Goal: Task Accomplishment & Management: Manage account settings

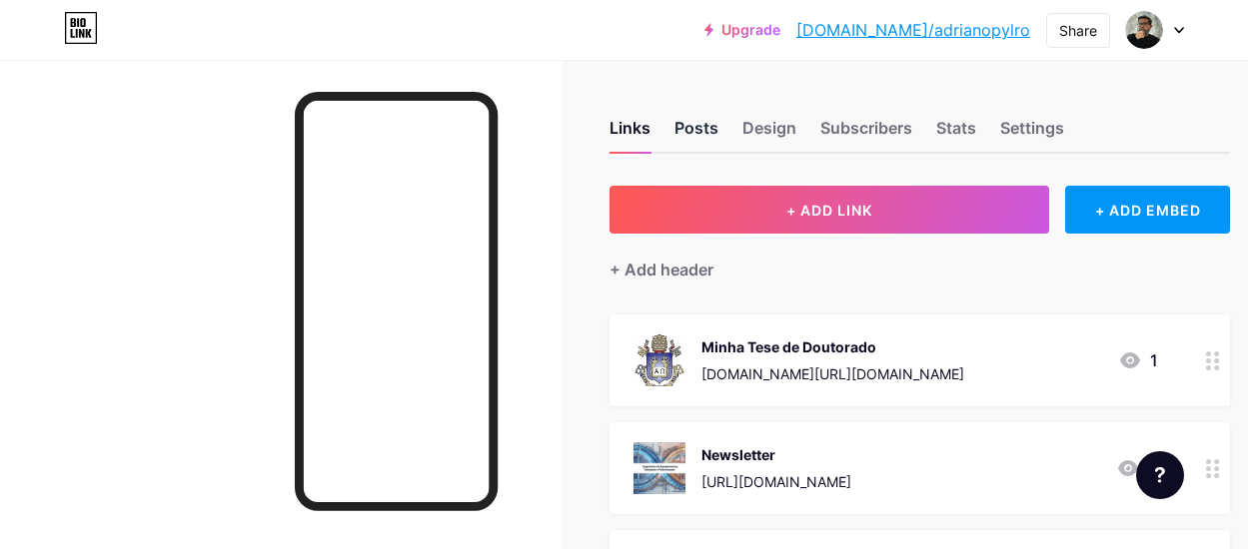
click at [709, 118] on div "Posts" at bounding box center [696, 134] width 44 height 36
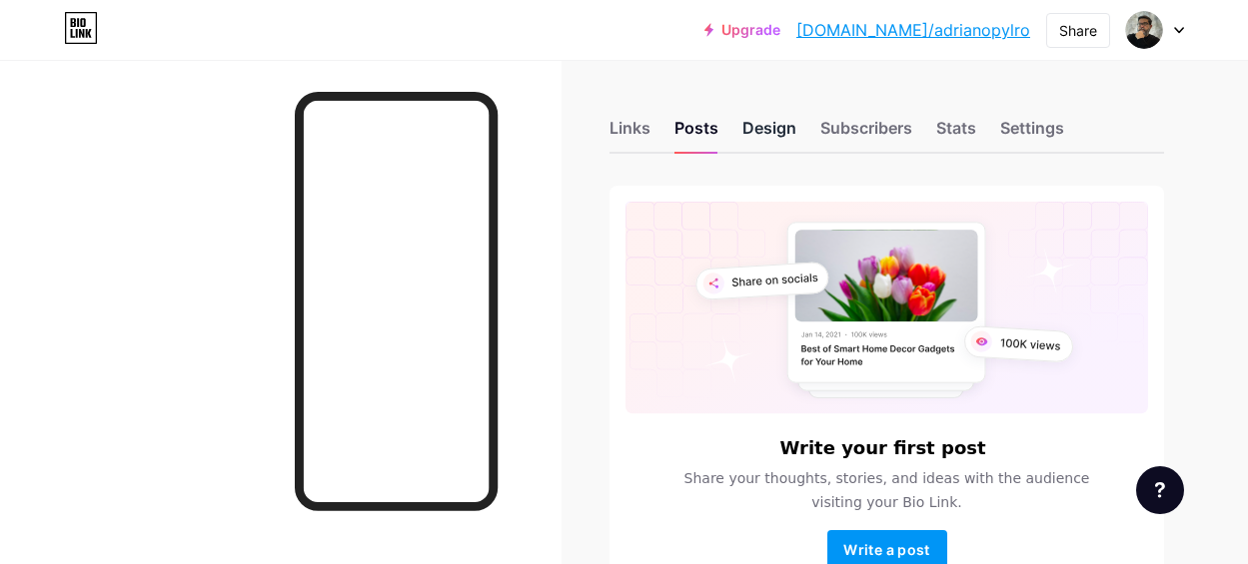
click at [784, 121] on div "Design" at bounding box center [769, 134] width 54 height 36
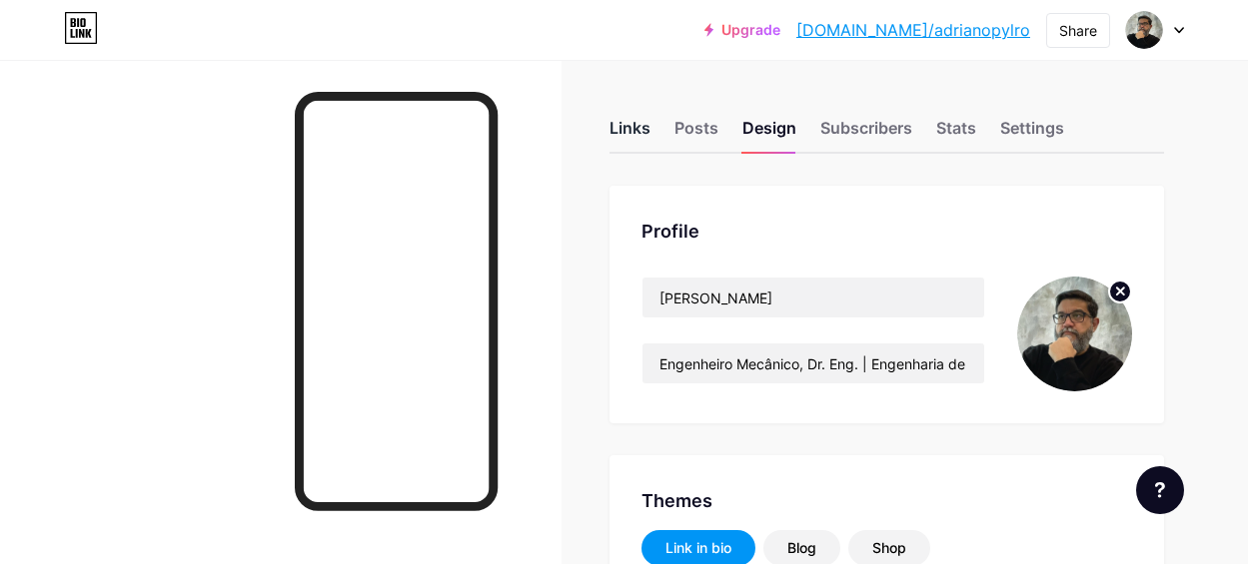
click at [633, 130] on div "Links" at bounding box center [629, 134] width 41 height 36
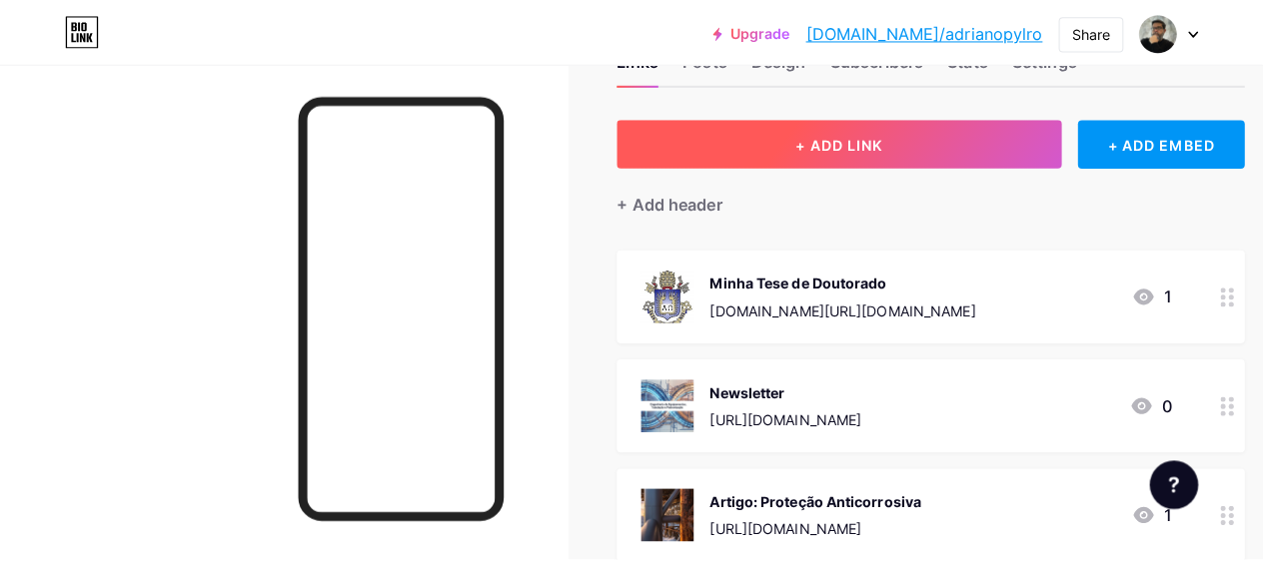
scroll to position [53, 0]
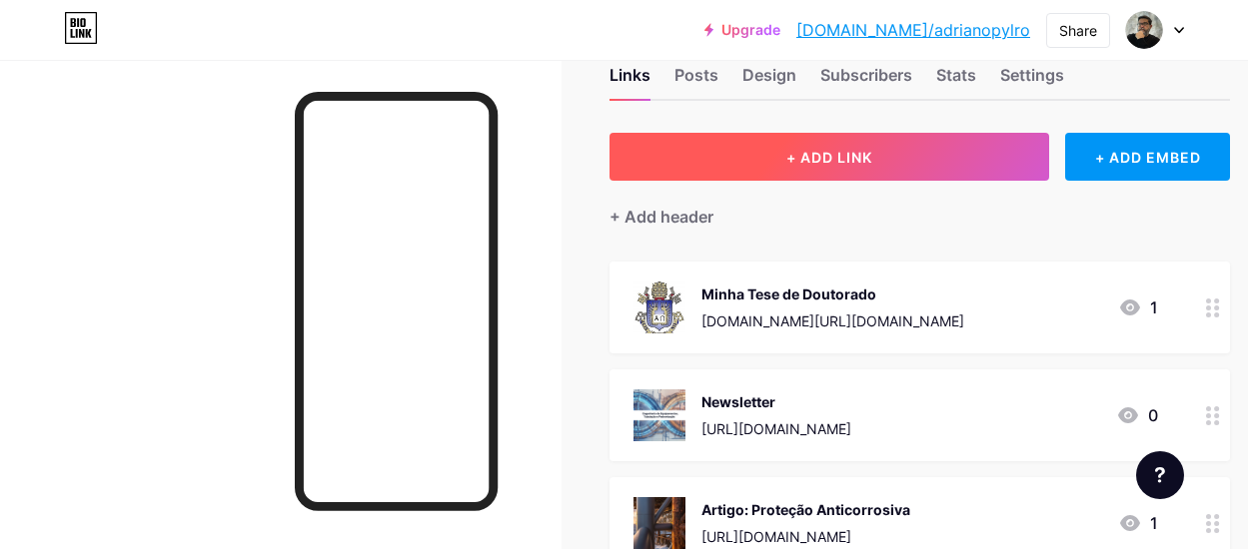
click at [809, 153] on span "+ ADD LINK" at bounding box center [829, 157] width 86 height 17
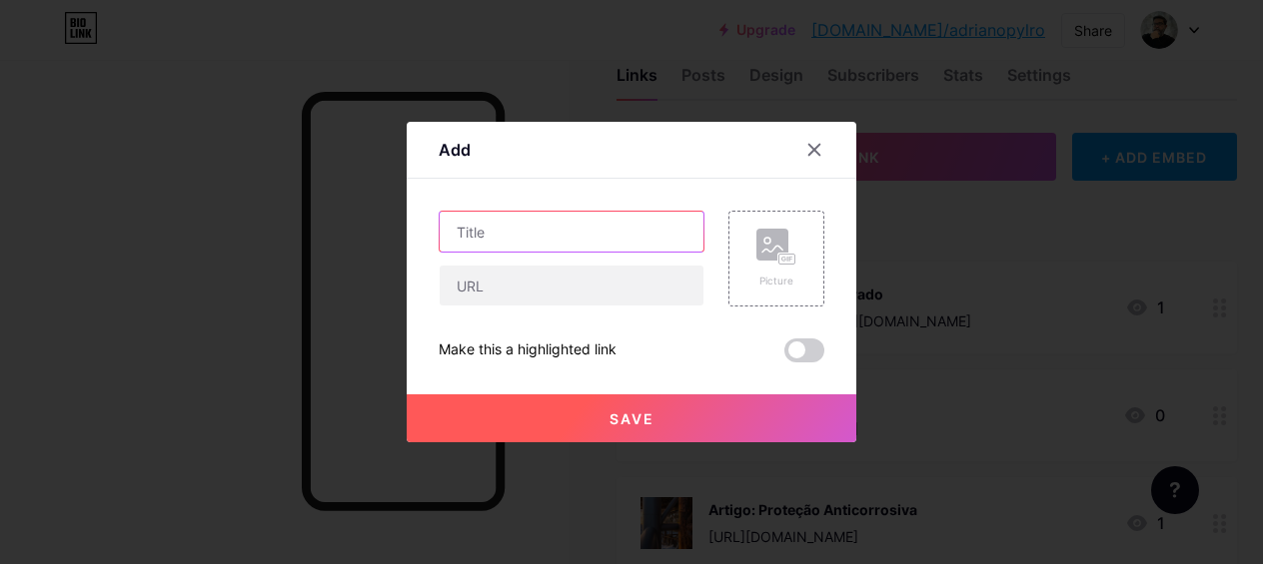
click at [551, 229] on input "text" at bounding box center [572, 232] width 264 height 40
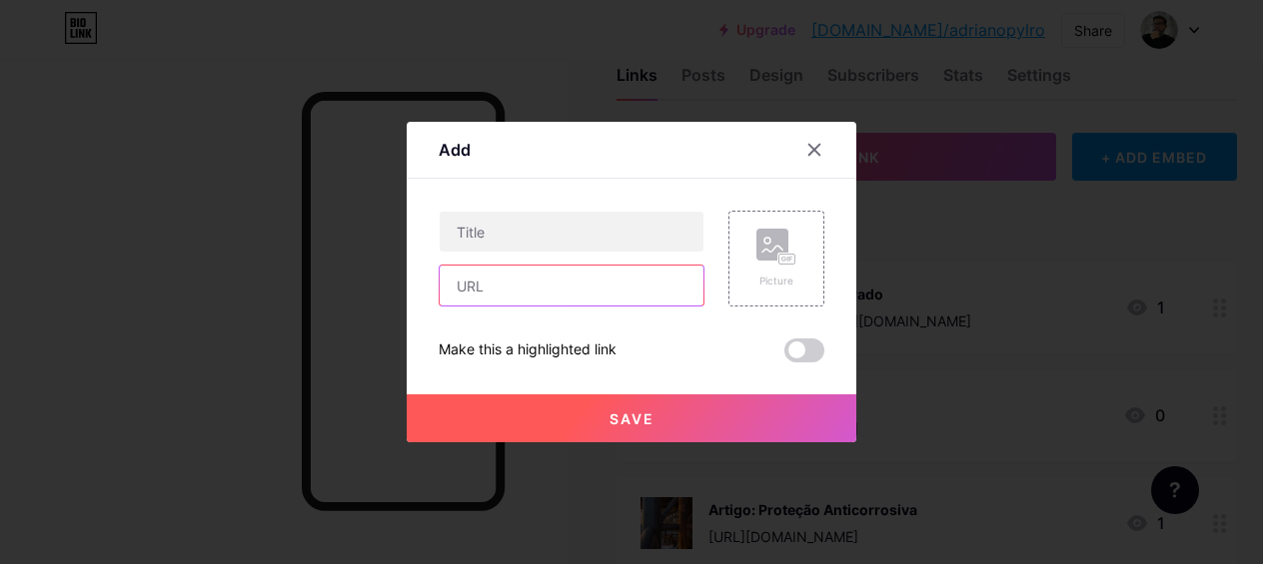
click at [535, 297] on input "text" at bounding box center [572, 286] width 264 height 40
paste input "[URL][DOMAIN_NAME]"
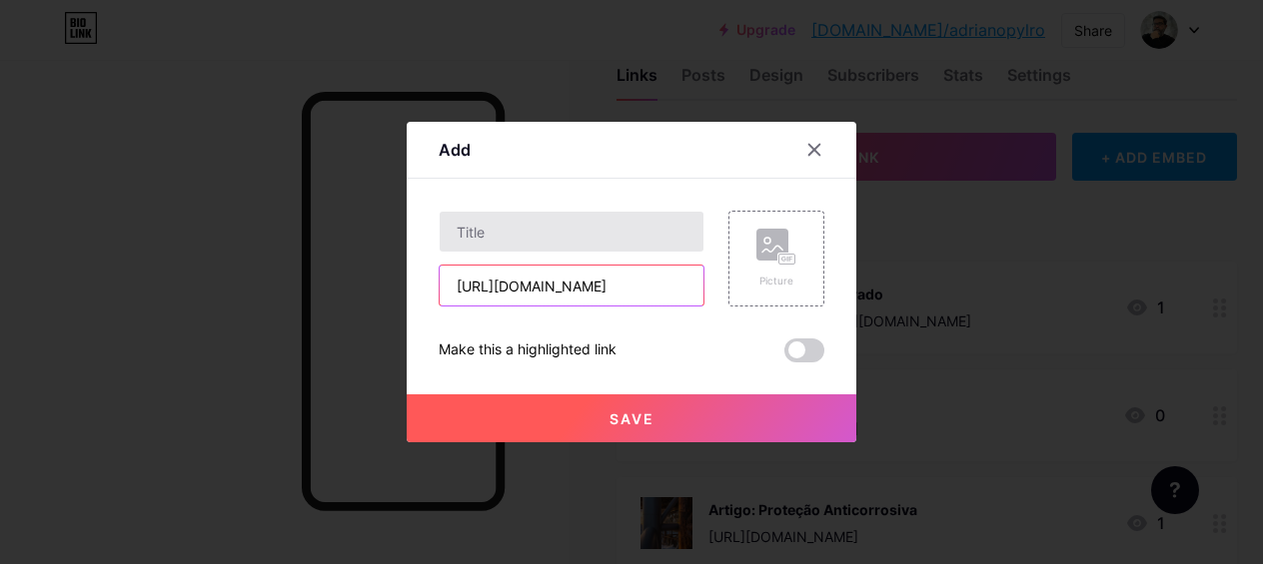
type input "[URL][DOMAIN_NAME]"
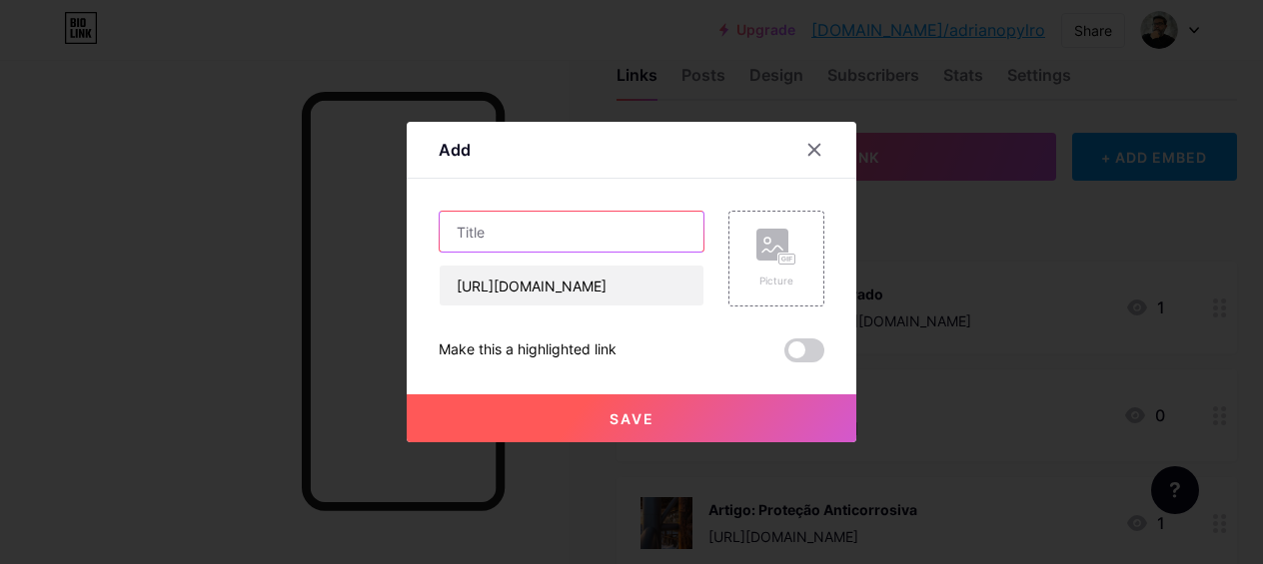
click at [488, 237] on input "text" at bounding box center [572, 232] width 264 height 40
paste input "Tubulação Industrial: Produtos da Engenharia Conceitual, Básica e Detalhada"
type input "Artigo: Tubulação Industrial: Produtos da Engenharia Conceitual, Básica e Detal…"
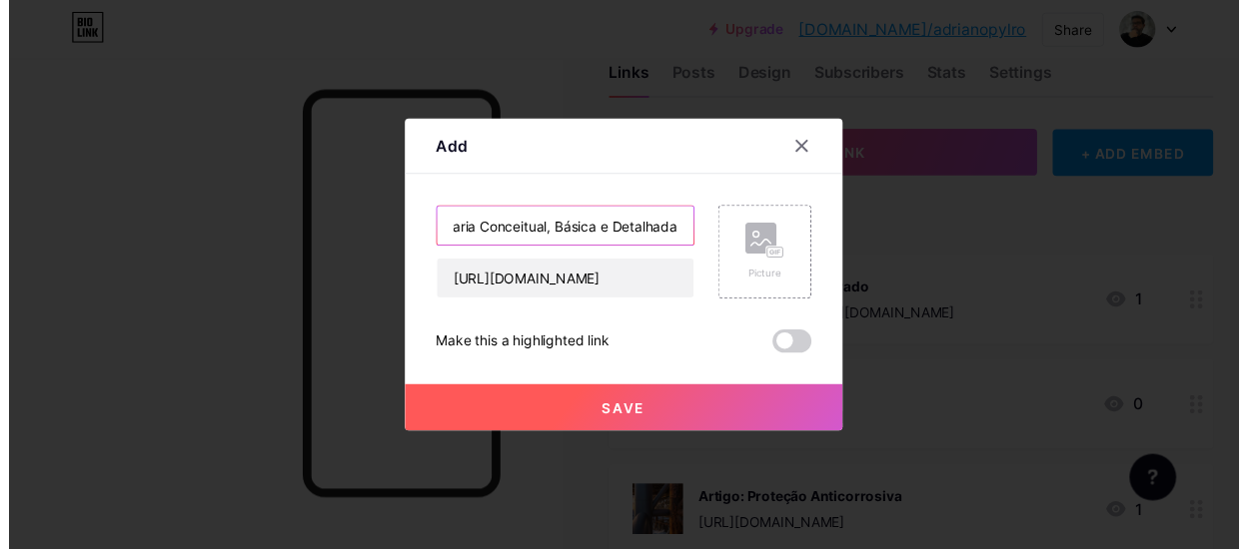
scroll to position [0, 0]
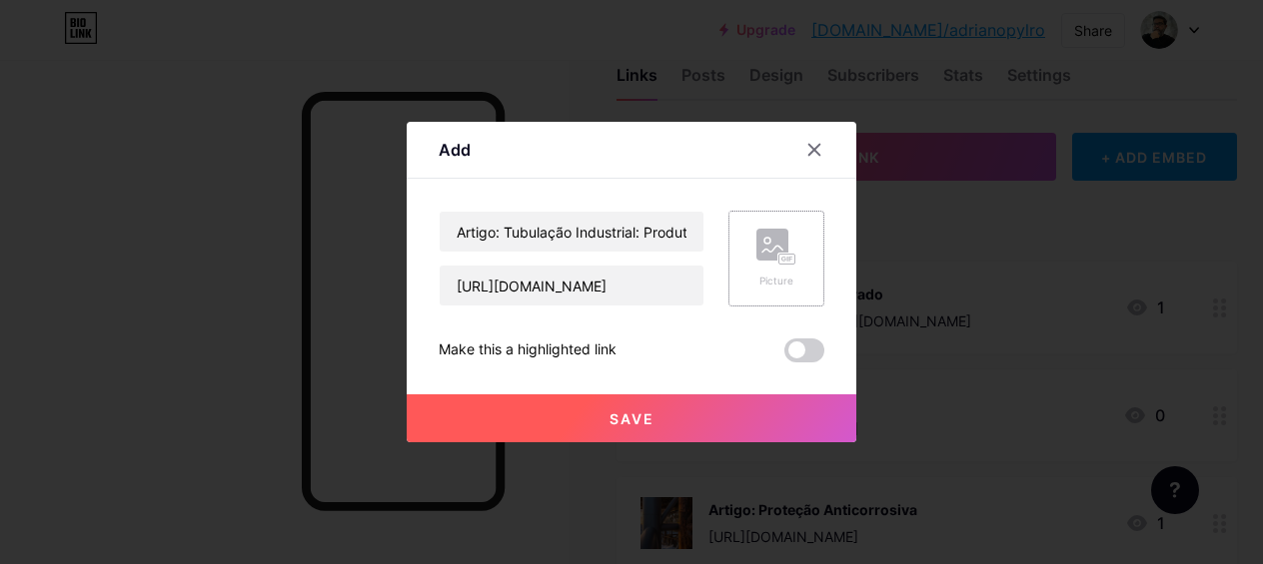
click at [770, 273] on div "Picture" at bounding box center [776, 259] width 40 height 60
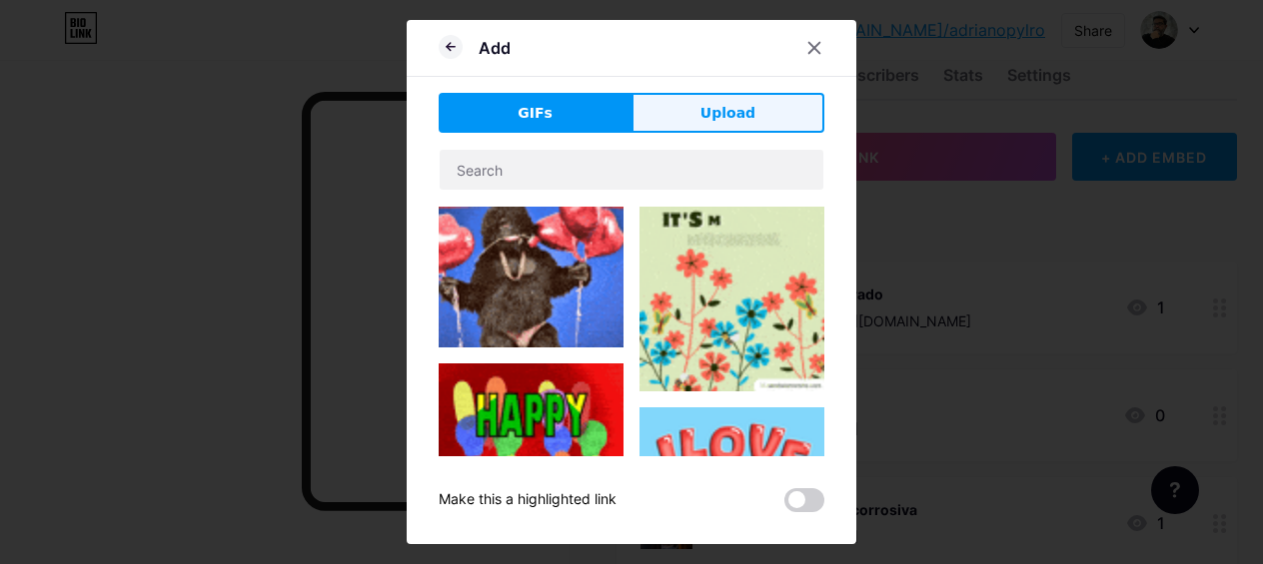
click at [749, 114] on span "Upload" at bounding box center [727, 113] width 55 height 21
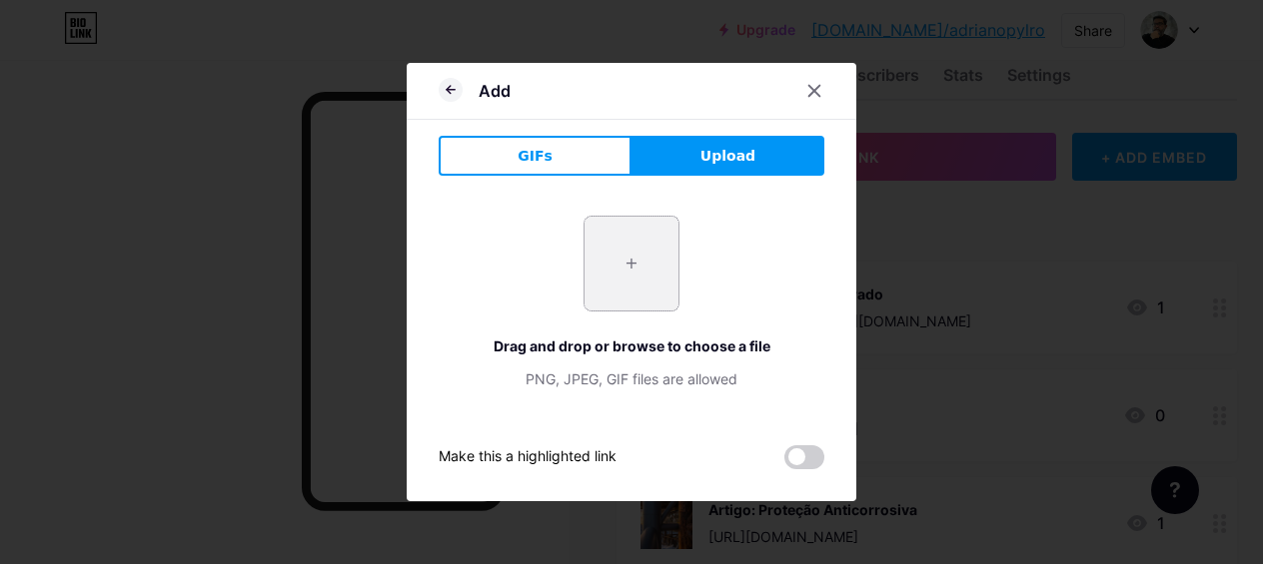
click at [647, 242] on input "file" at bounding box center [631, 264] width 94 height 94
type input "C:\fakepath\1757720162045.png"
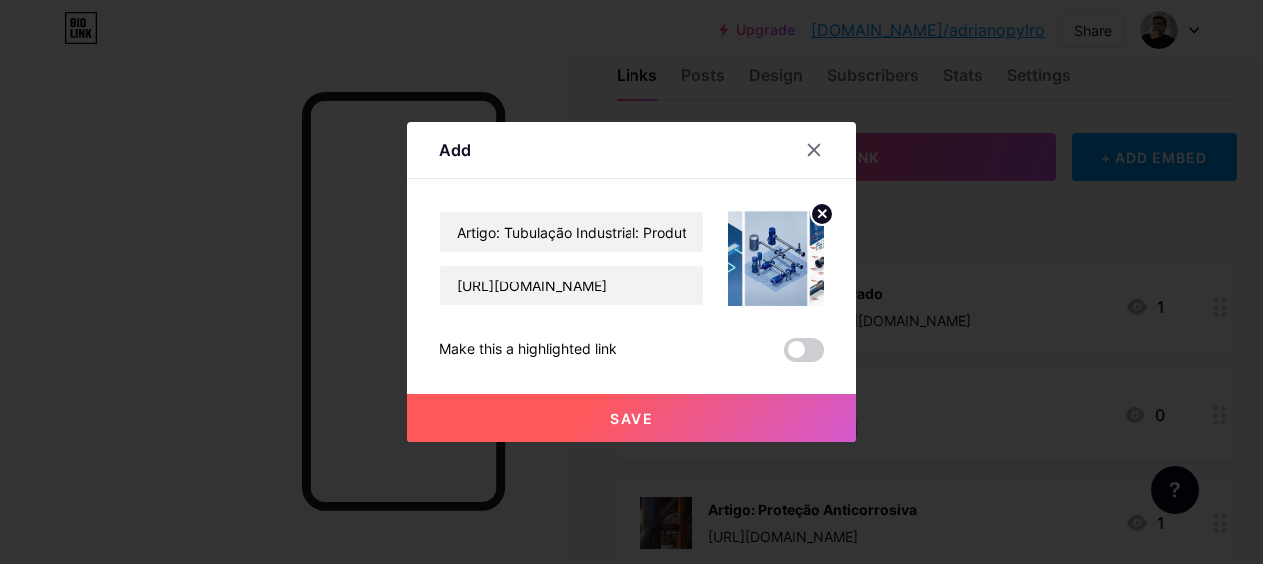
click at [633, 426] on span "Save" at bounding box center [631, 419] width 45 height 17
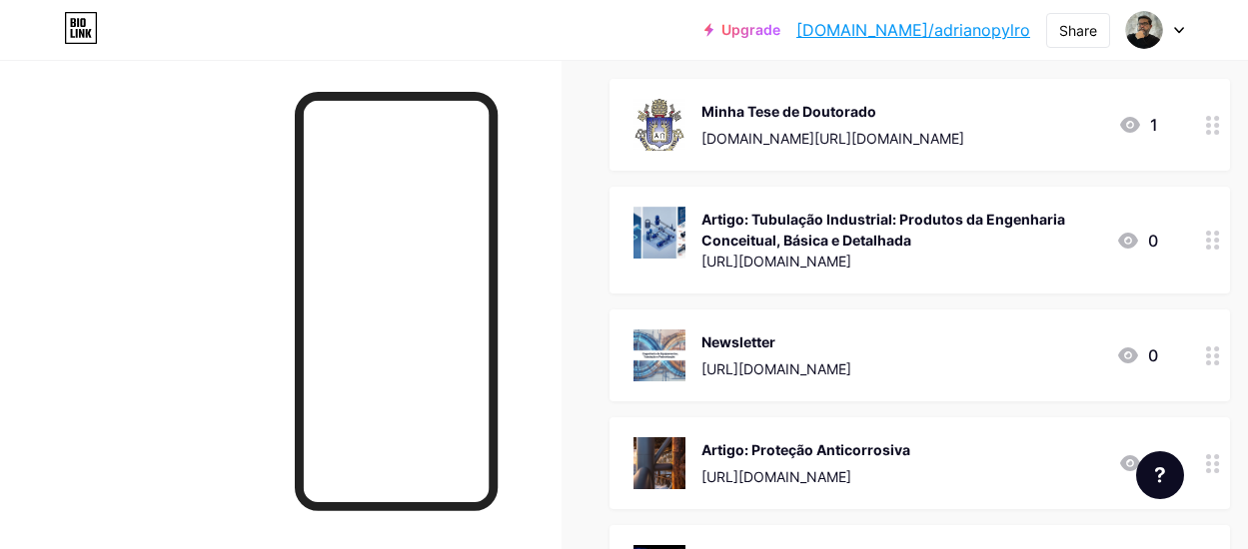
scroll to position [230, 0]
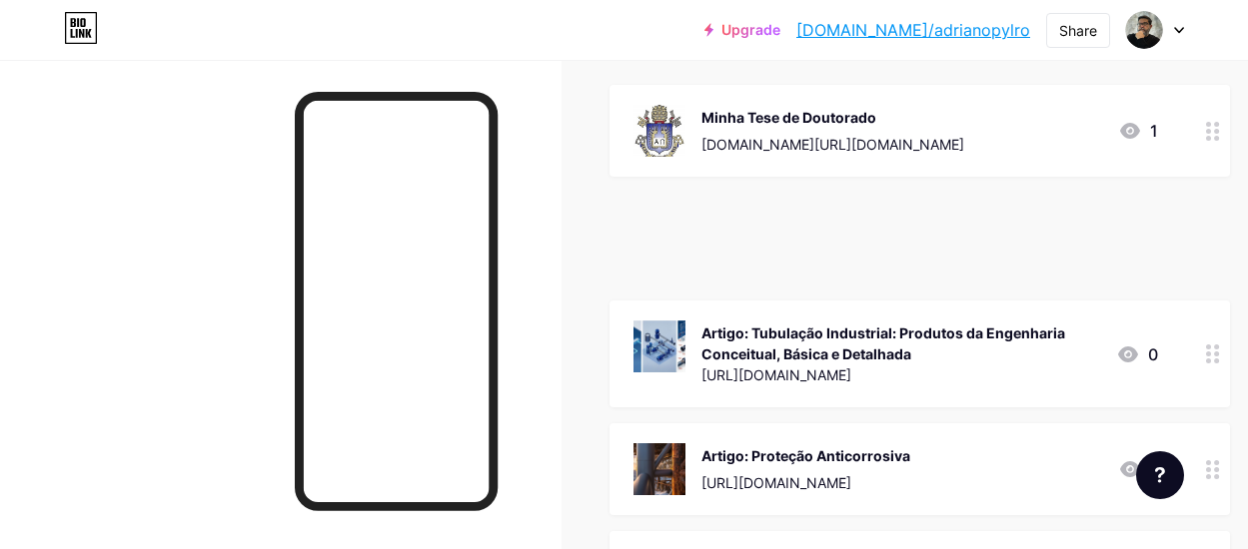
drag, startPoint x: 1216, startPoint y: 370, endPoint x: 1209, endPoint y: 257, distance: 113.1
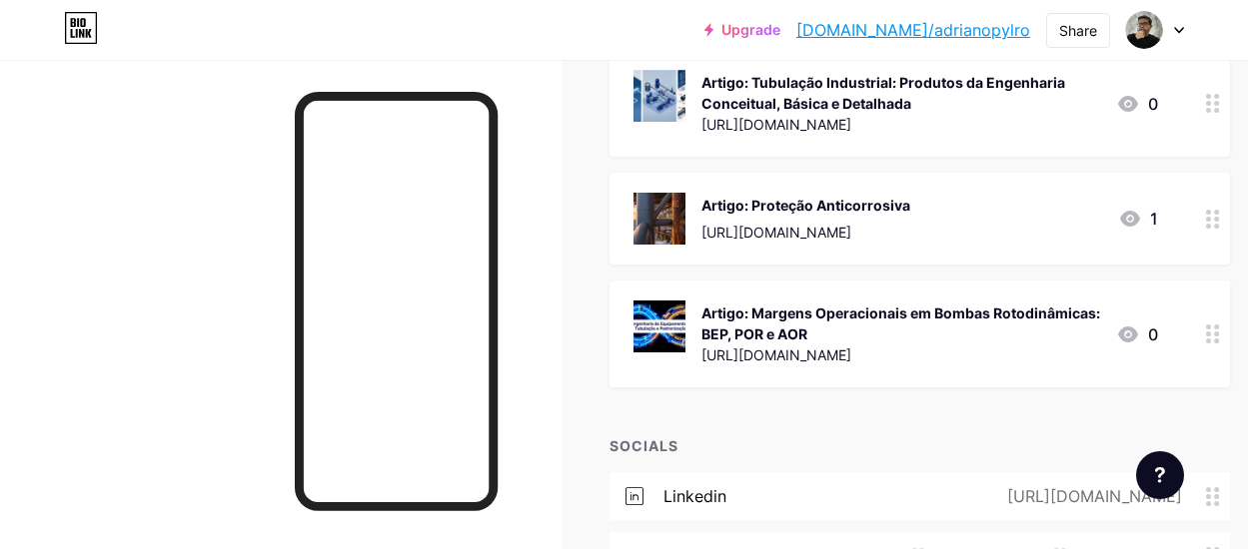
scroll to position [0, 0]
